Goal: Find specific page/section: Find specific page/section

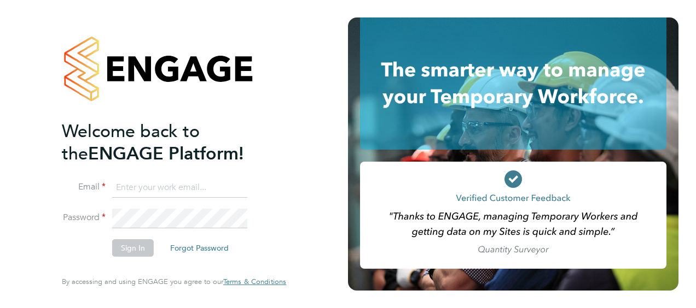
type input "Annette.howard@click-cms.co.uk"
click at [139, 247] on button "Sign In" at bounding box center [133, 248] width 42 height 17
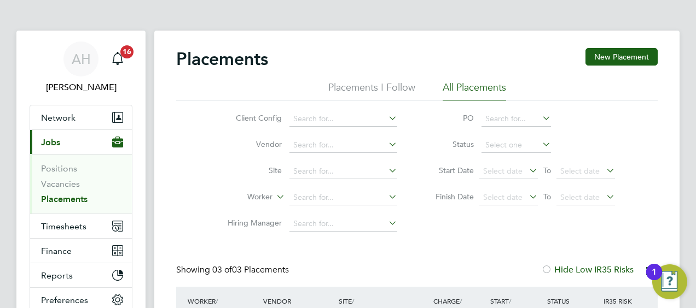
scroll to position [55, 0]
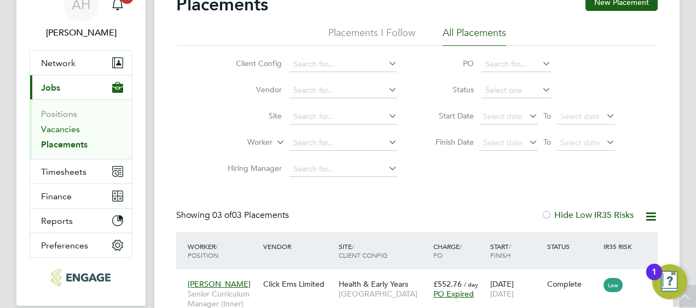
click at [68, 126] on link "Vacancies" at bounding box center [60, 129] width 39 height 10
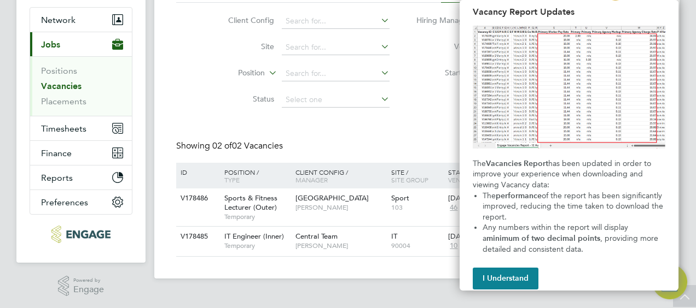
scroll to position [34, 0]
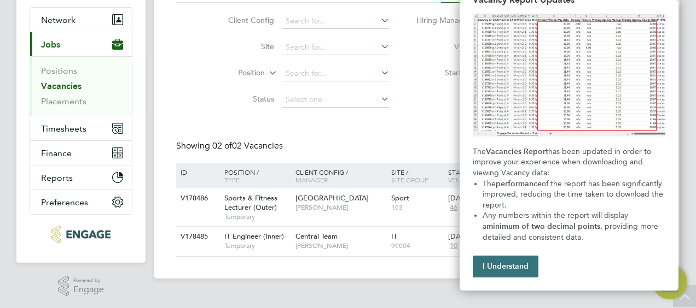
click at [498, 267] on button "I Understand" at bounding box center [505, 267] width 66 height 22
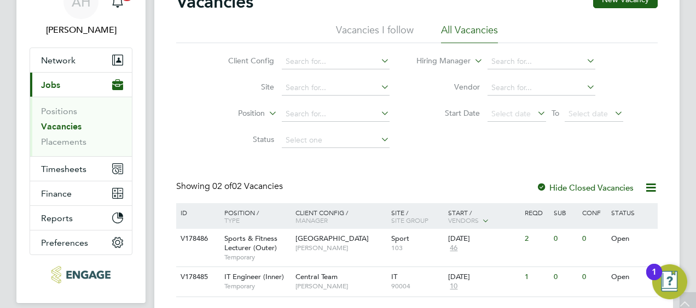
scroll to position [0, 0]
